Goal: Information Seeking & Learning: Learn about a topic

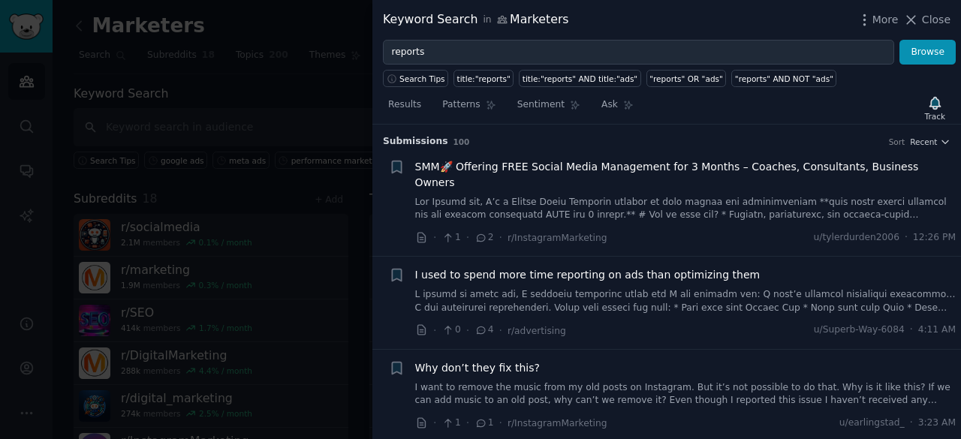
scroll to position [909, 0]
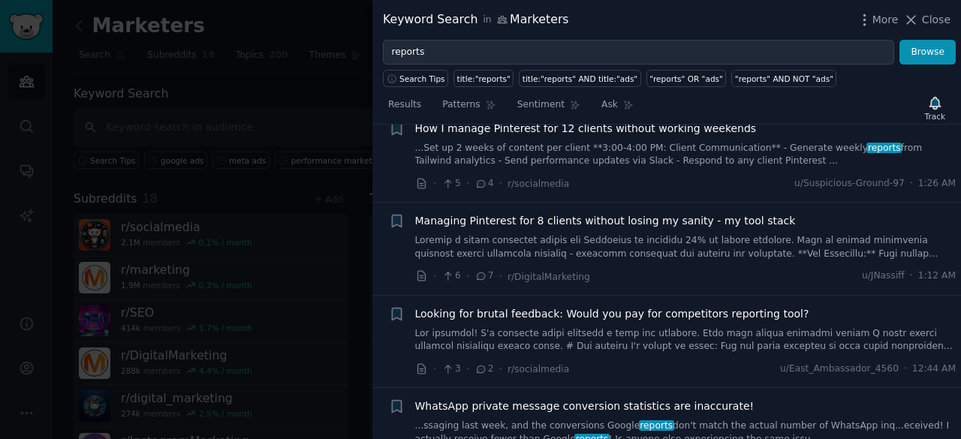
click at [302, 203] on div at bounding box center [480, 219] width 961 height 439
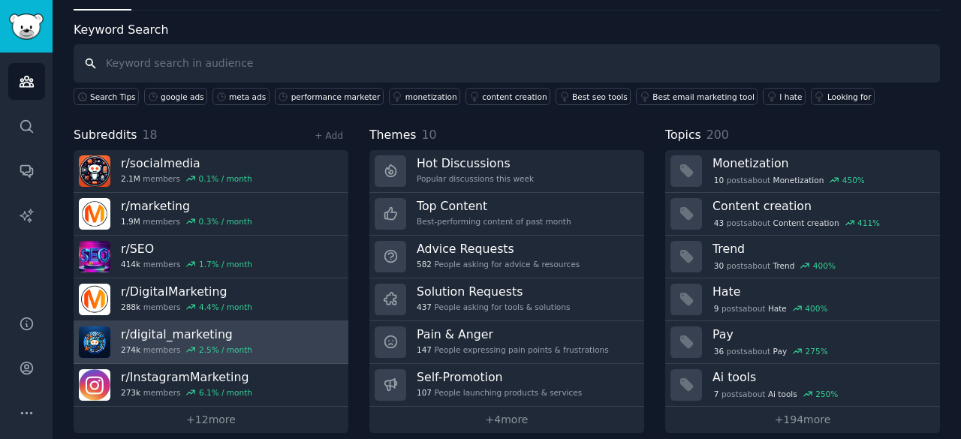
scroll to position [75, 0]
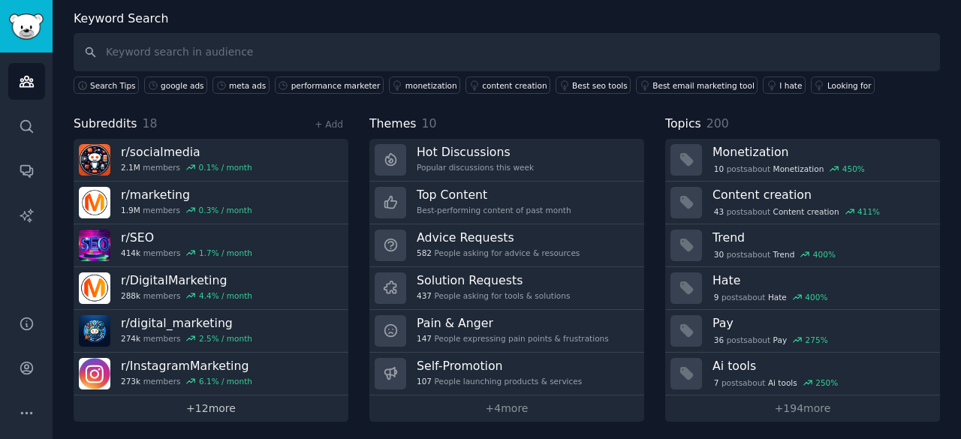
click at [195, 409] on link "+ 12 more" at bounding box center [211, 409] width 275 height 26
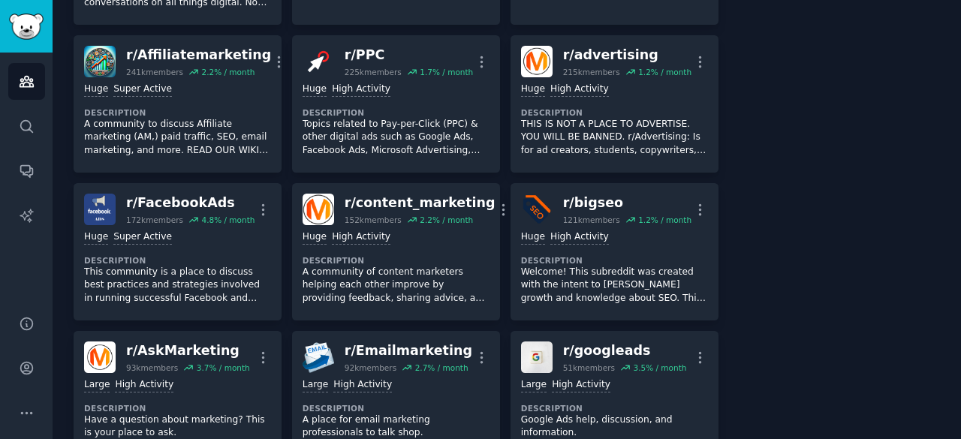
scroll to position [370, 0]
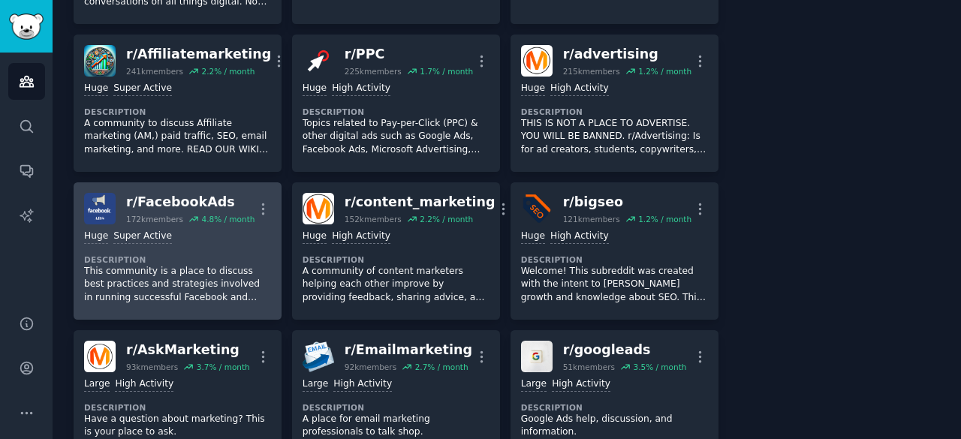
click at [203, 248] on div "Huge Super Active Description This community is a place to discuss best practic…" at bounding box center [177, 267] width 187 height 85
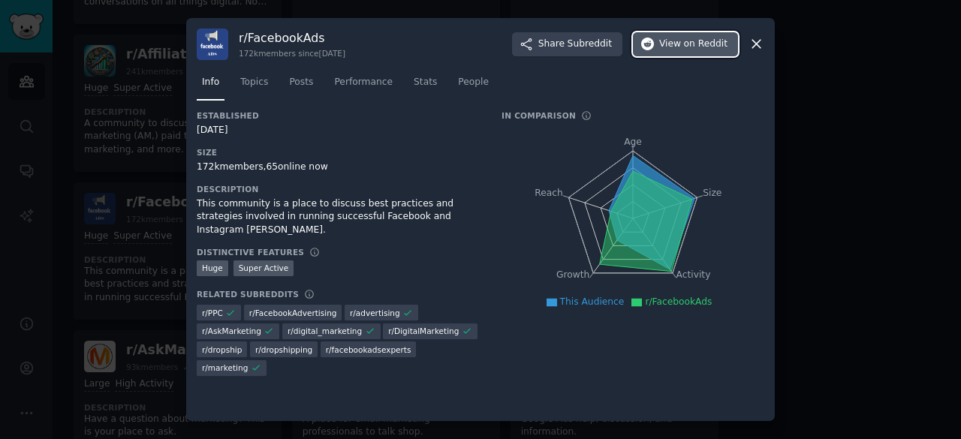
click at [677, 45] on span "View on Reddit" at bounding box center [693, 45] width 68 height 14
click at [110, 242] on div at bounding box center [480, 219] width 961 height 439
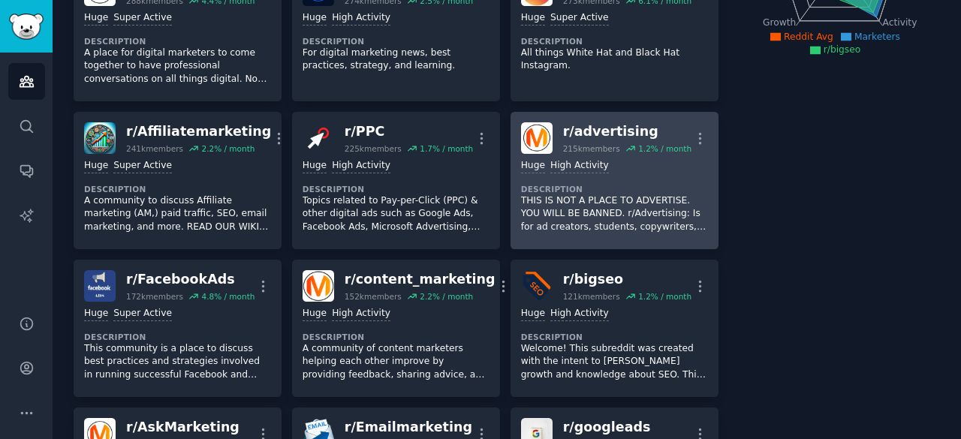
scroll to position [293, 0]
click at [626, 198] on p "THIS IS NOT A PLACE TO ADVERTISE. YOU WILL BE BANNED. r/Advertising: Is for ad …" at bounding box center [614, 214] width 187 height 40
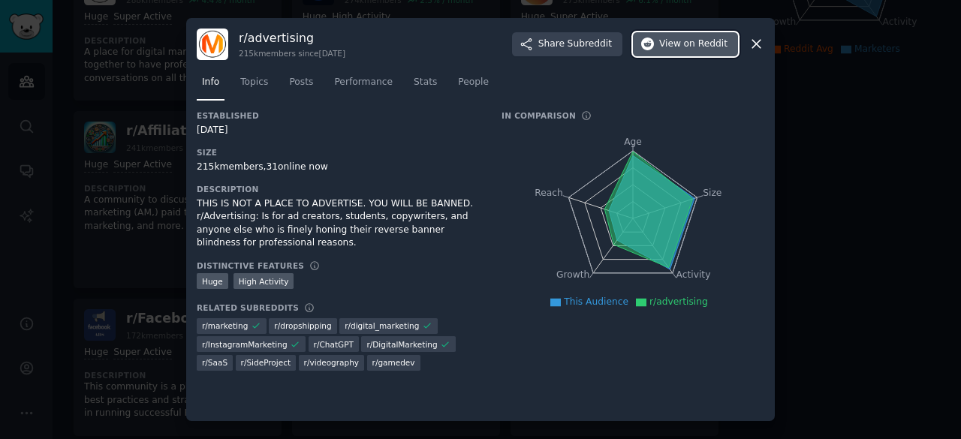
click at [669, 35] on button "View on Reddit" at bounding box center [685, 44] width 105 height 24
click at [753, 44] on icon at bounding box center [757, 44] width 16 height 16
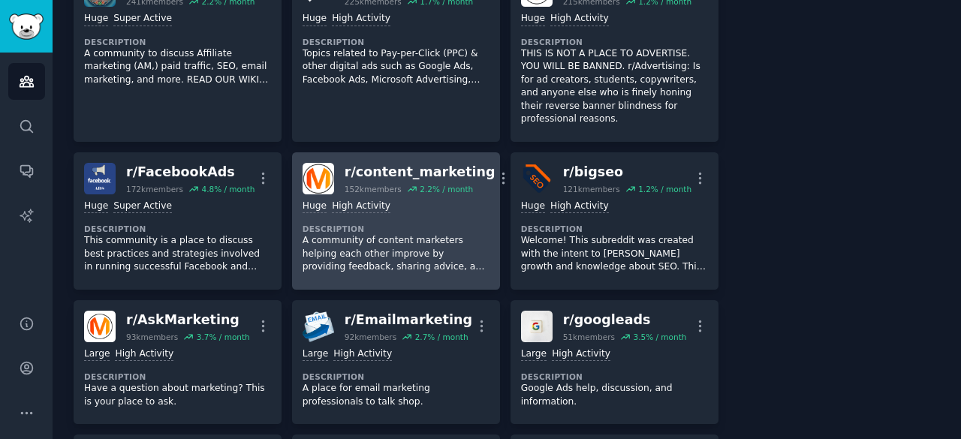
scroll to position [442, 0]
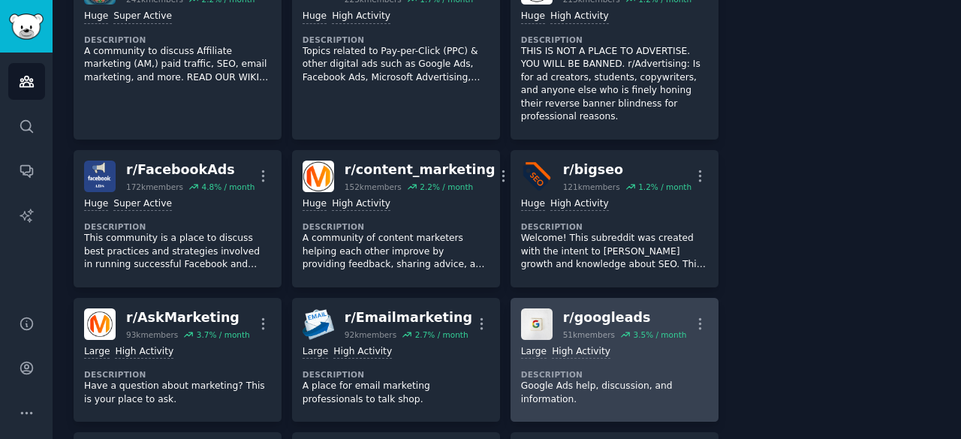
click at [582, 309] on div "r/ googleads" at bounding box center [625, 318] width 124 height 19
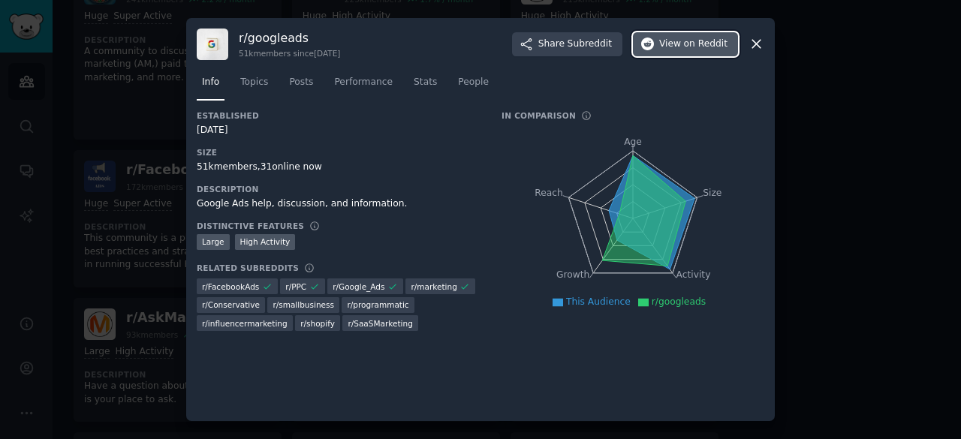
click at [679, 48] on span "View on Reddit" at bounding box center [693, 45] width 68 height 14
click at [782, 177] on div at bounding box center [480, 219] width 961 height 439
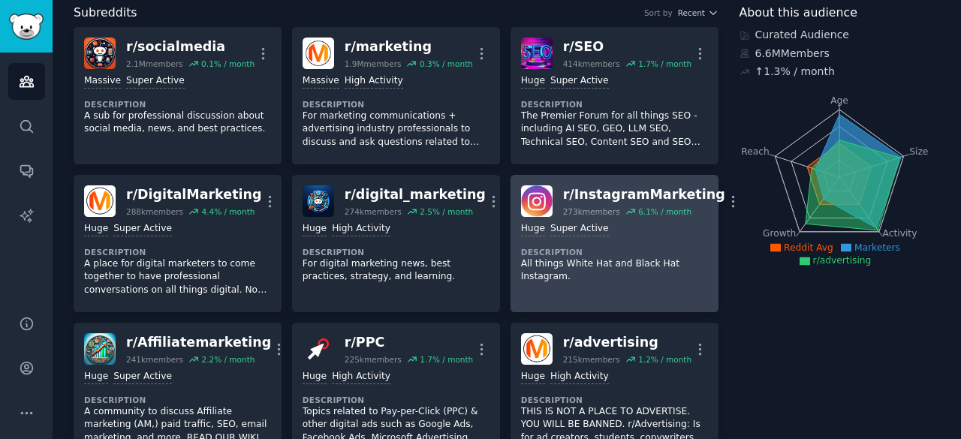
scroll to position [87, 0]
